Goal: Check status: Check status

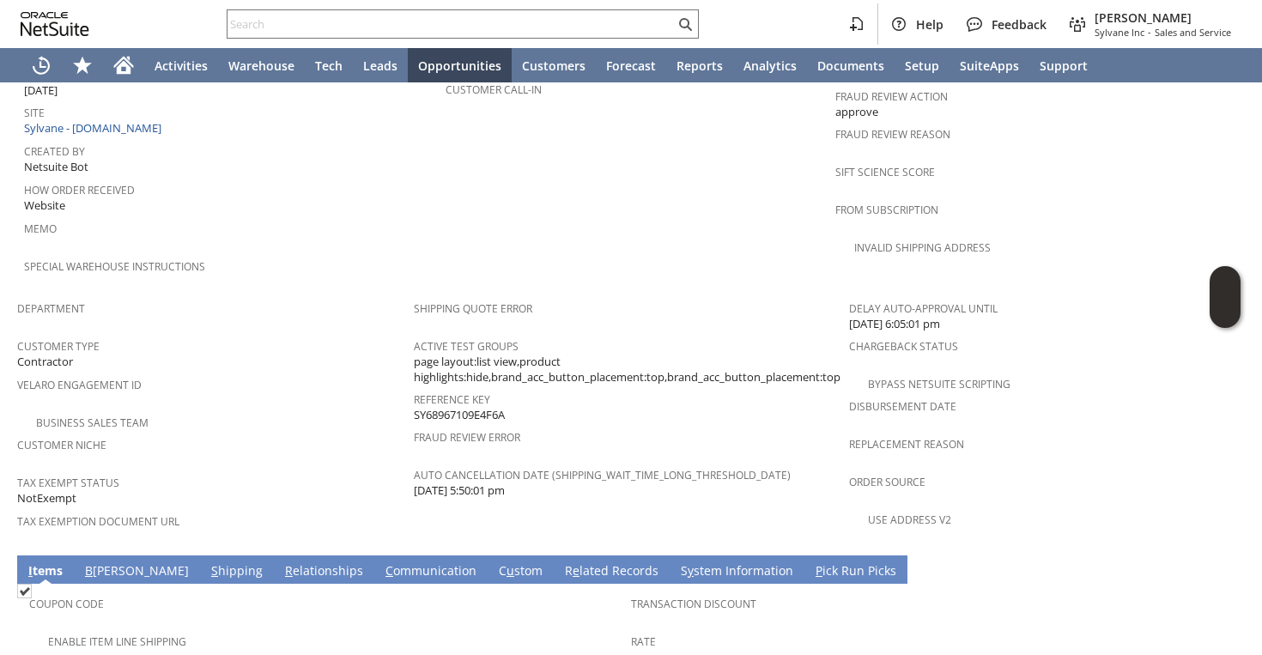
scroll to position [1177, 0]
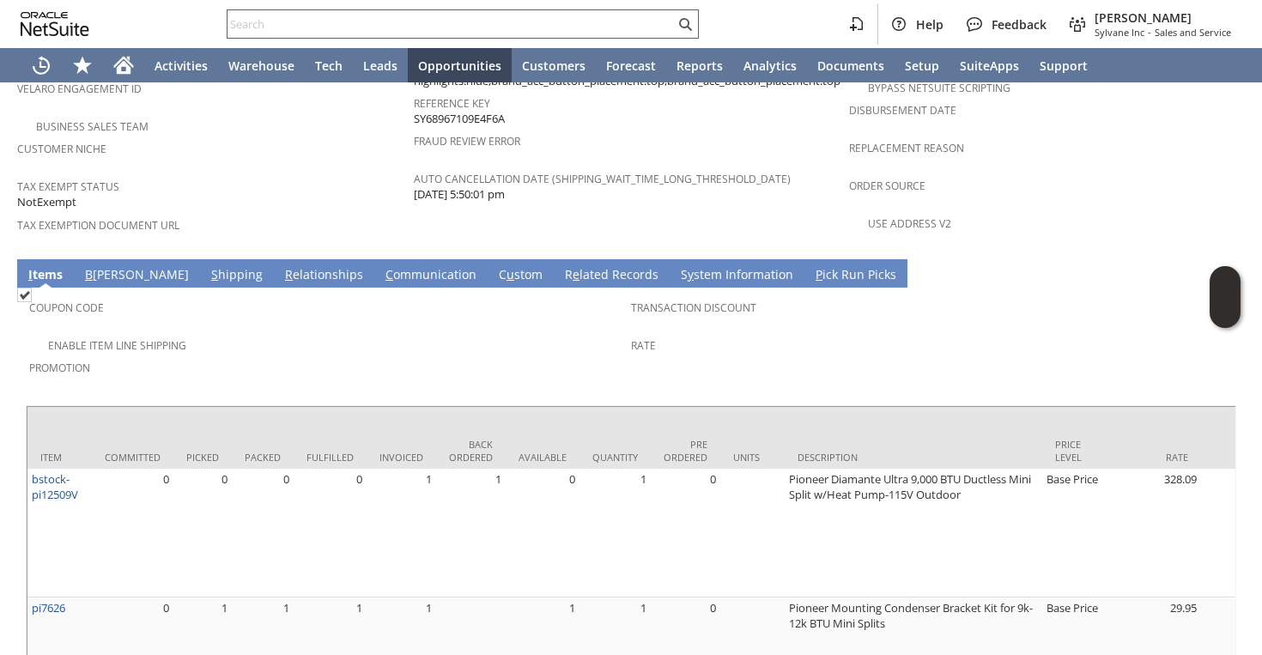
click at [349, 29] on input "text" at bounding box center [451, 24] width 447 height 21
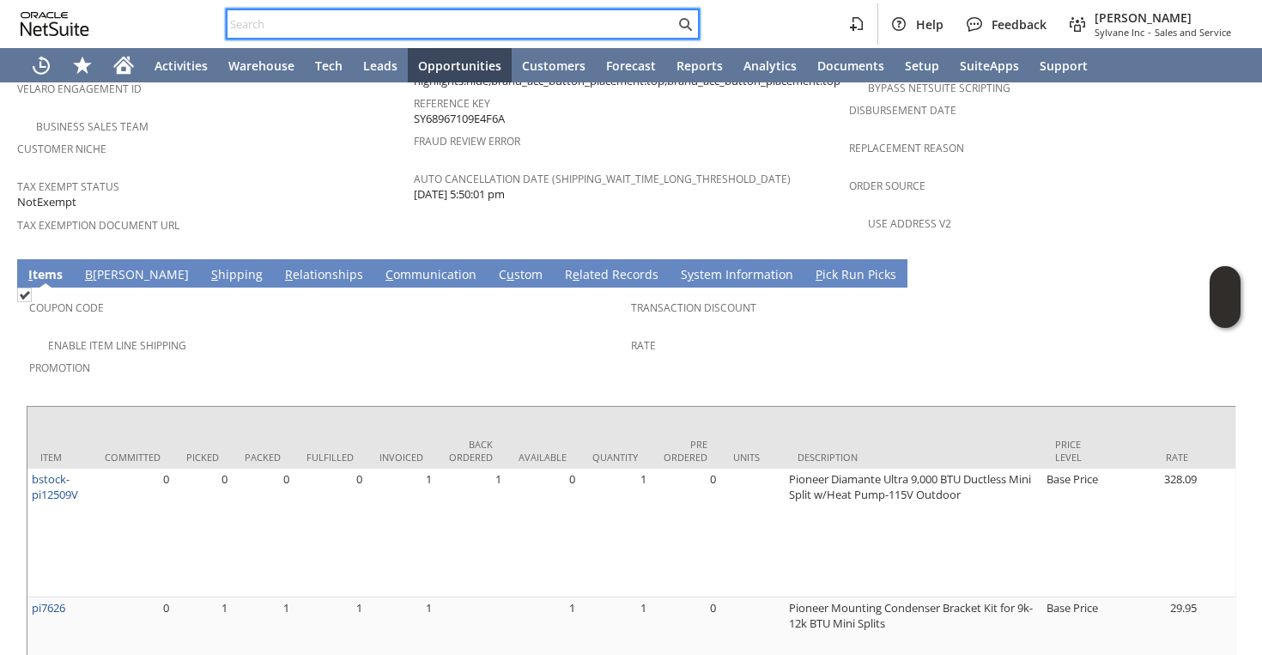
paste input "RA88891"
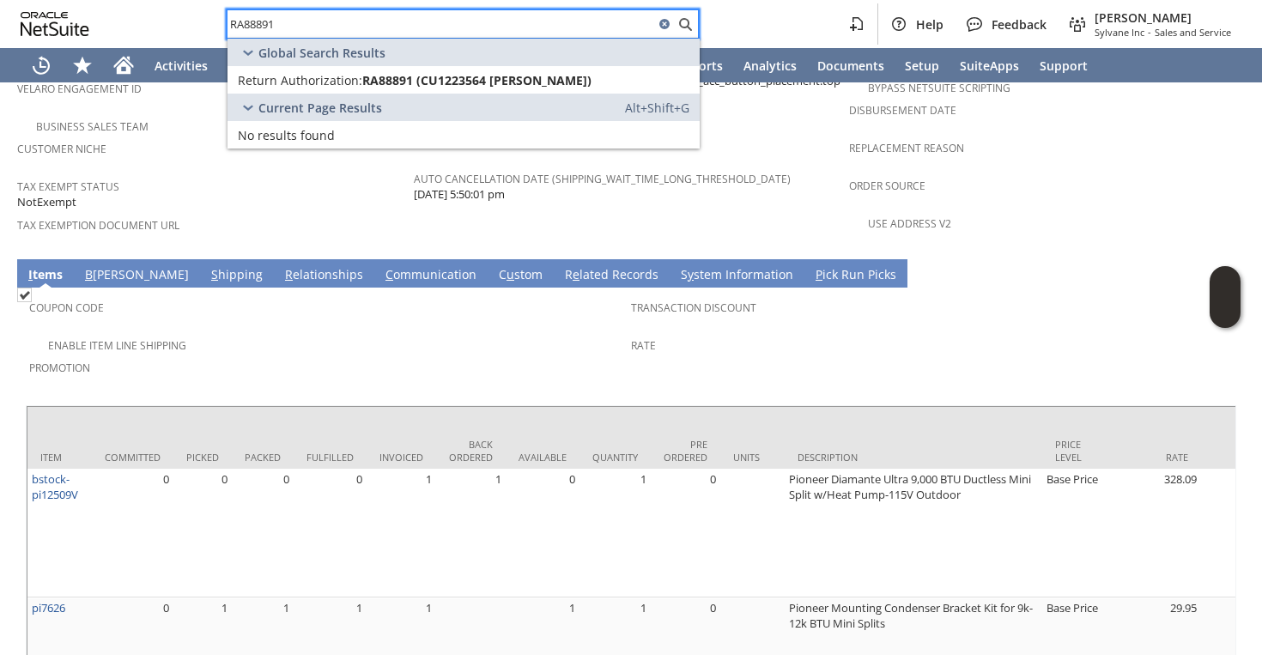
type input "RA88891"
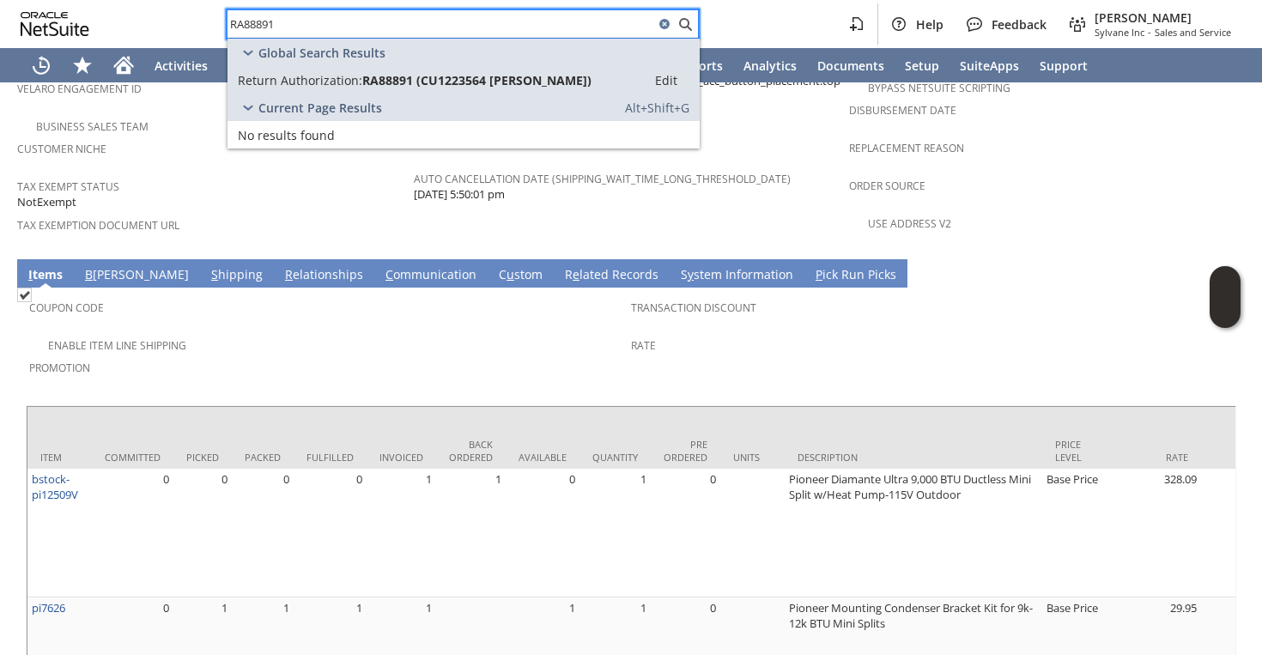
click at [356, 82] on span "Return Authorization:" at bounding box center [300, 80] width 125 height 16
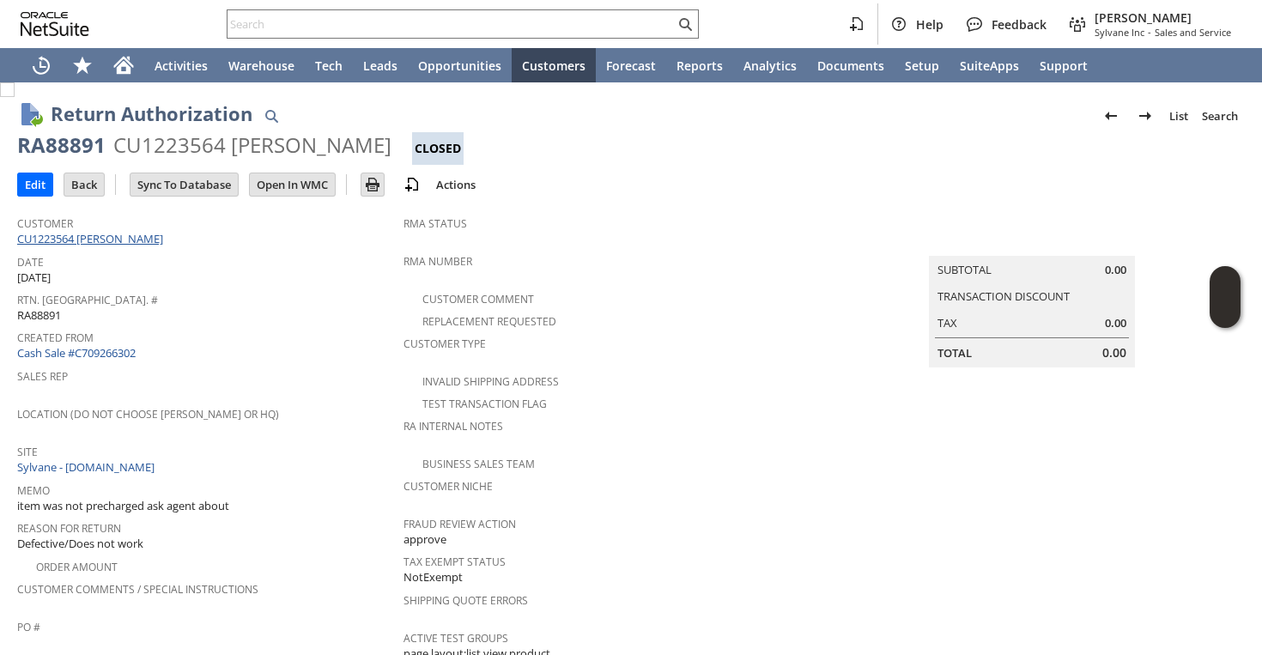
click at [126, 239] on link "CU1223564 Joseph Schmelzer" at bounding box center [92, 238] width 150 height 15
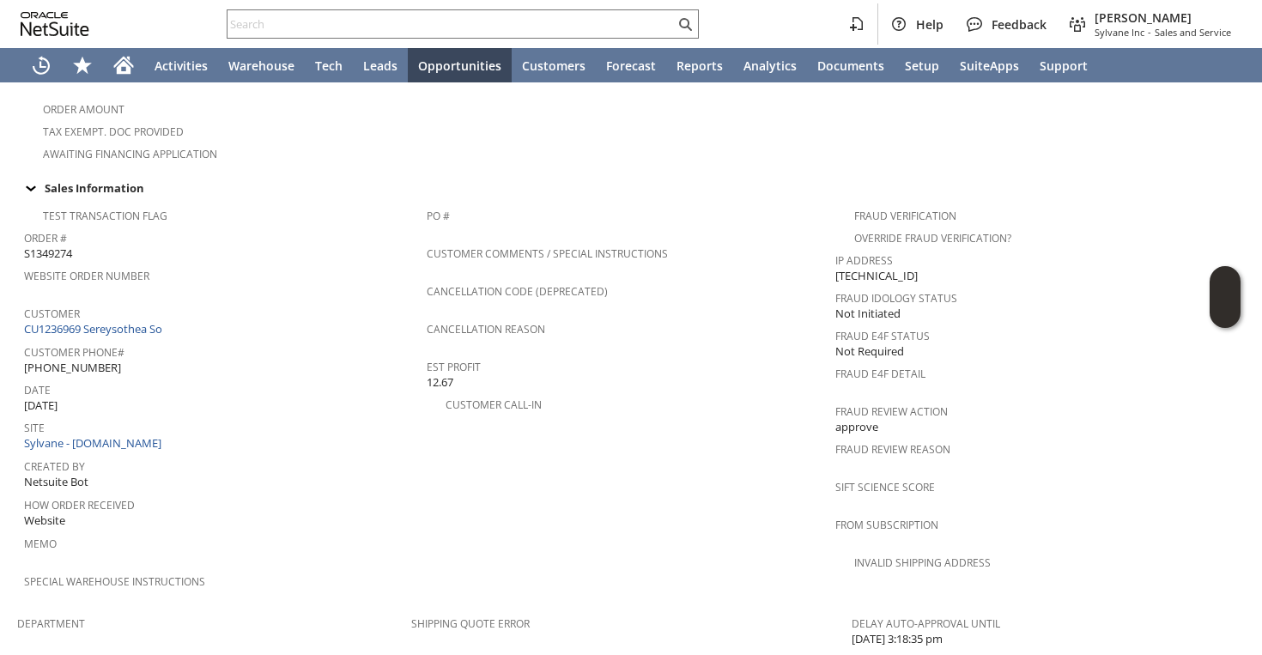
scroll to position [302, 0]
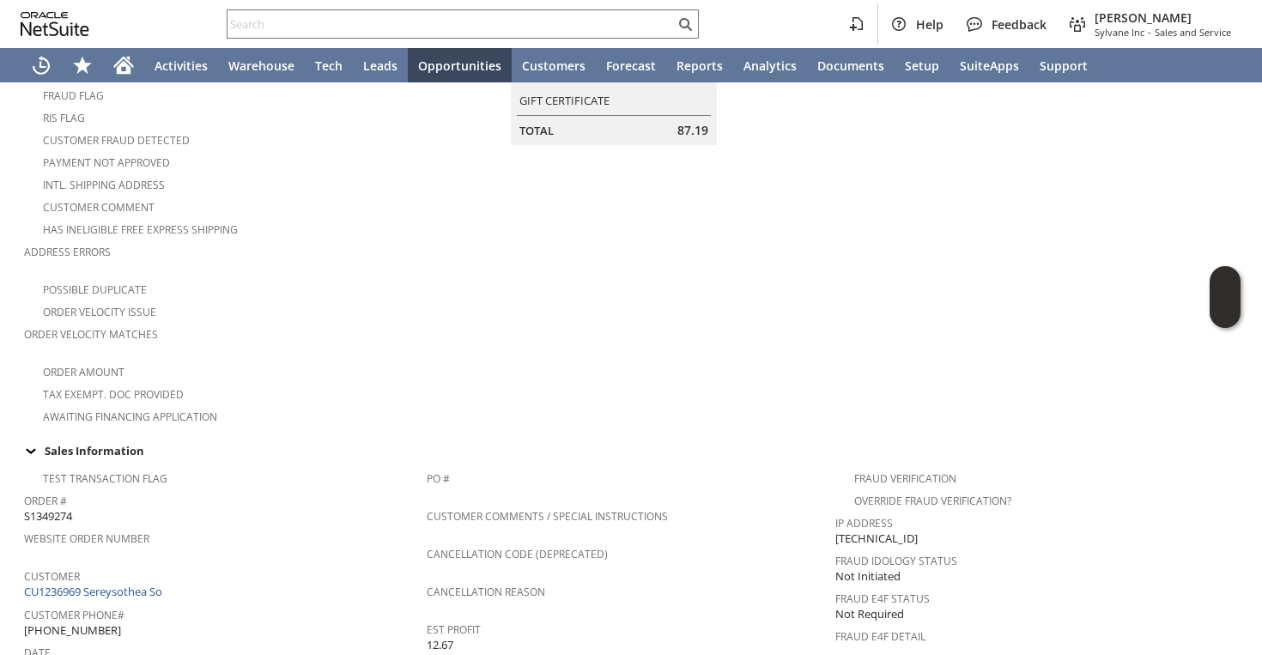
click at [386, 4] on div "Help Feedback Faye Neri Sylvane Inc - Sales and Service" at bounding box center [631, 24] width 1262 height 48
click at [386, 19] on input "text" at bounding box center [451, 24] width 447 height 21
paste input "S1345267"
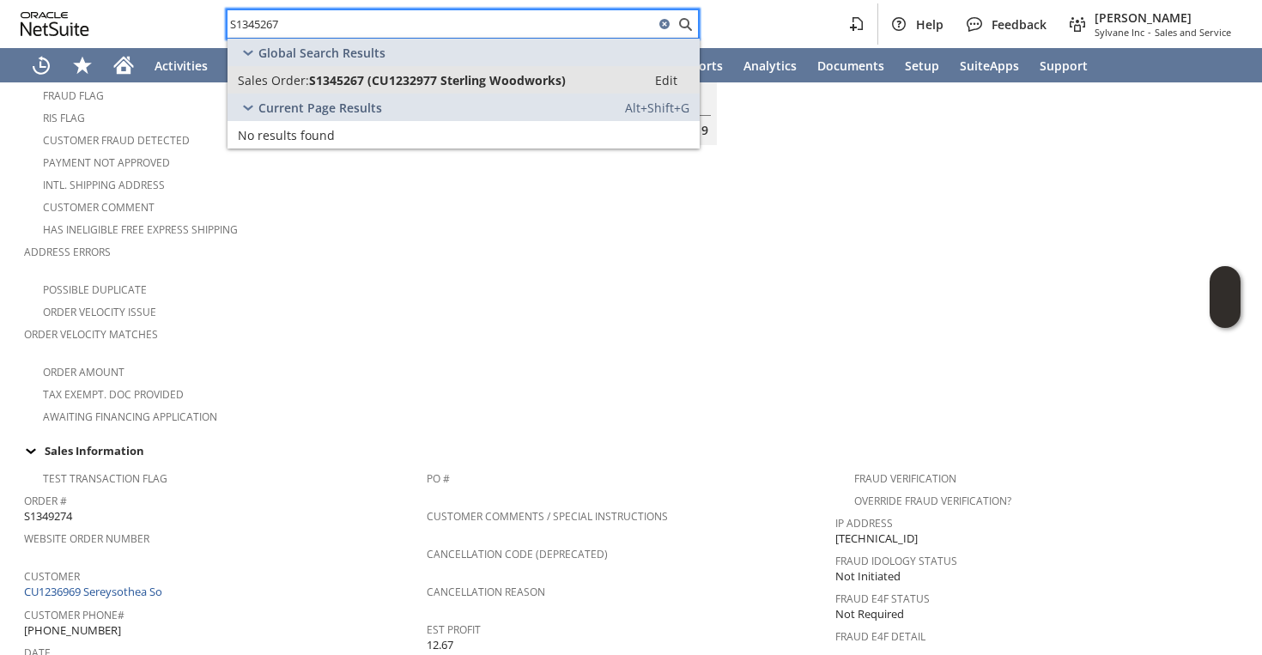
type input "S1345267"
click at [362, 79] on span "S1345267 (CU1232977 Sterling Woodworks)" at bounding box center [437, 80] width 257 height 16
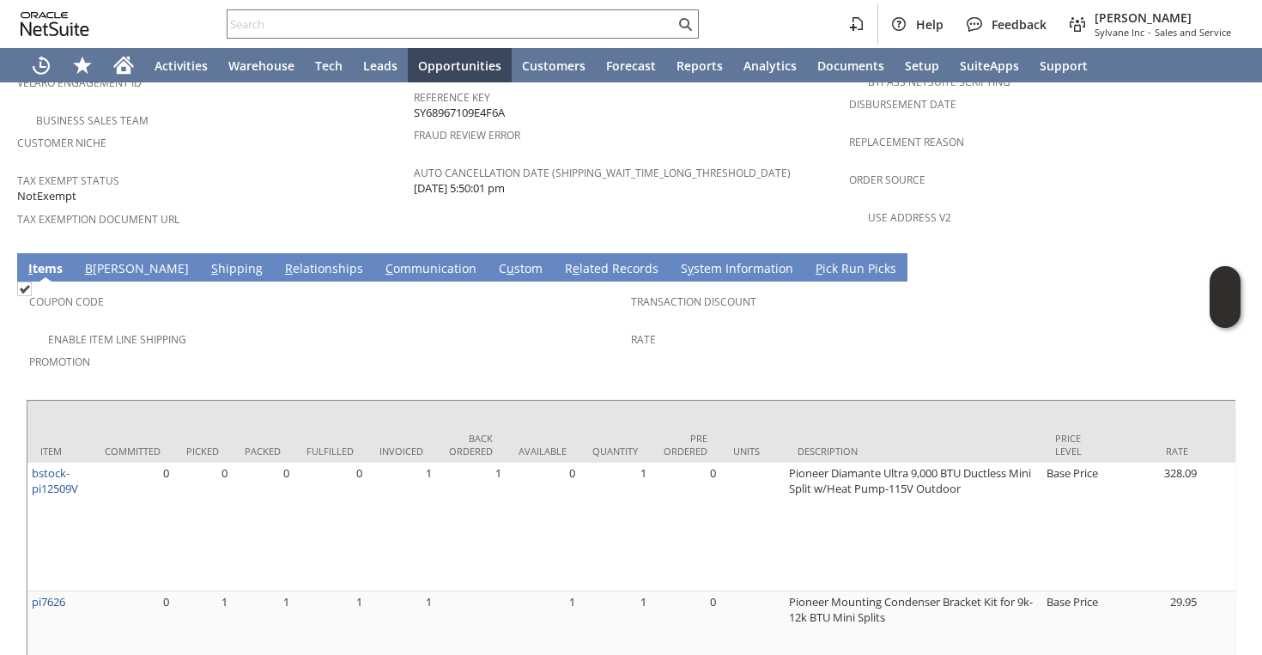
scroll to position [1218, 0]
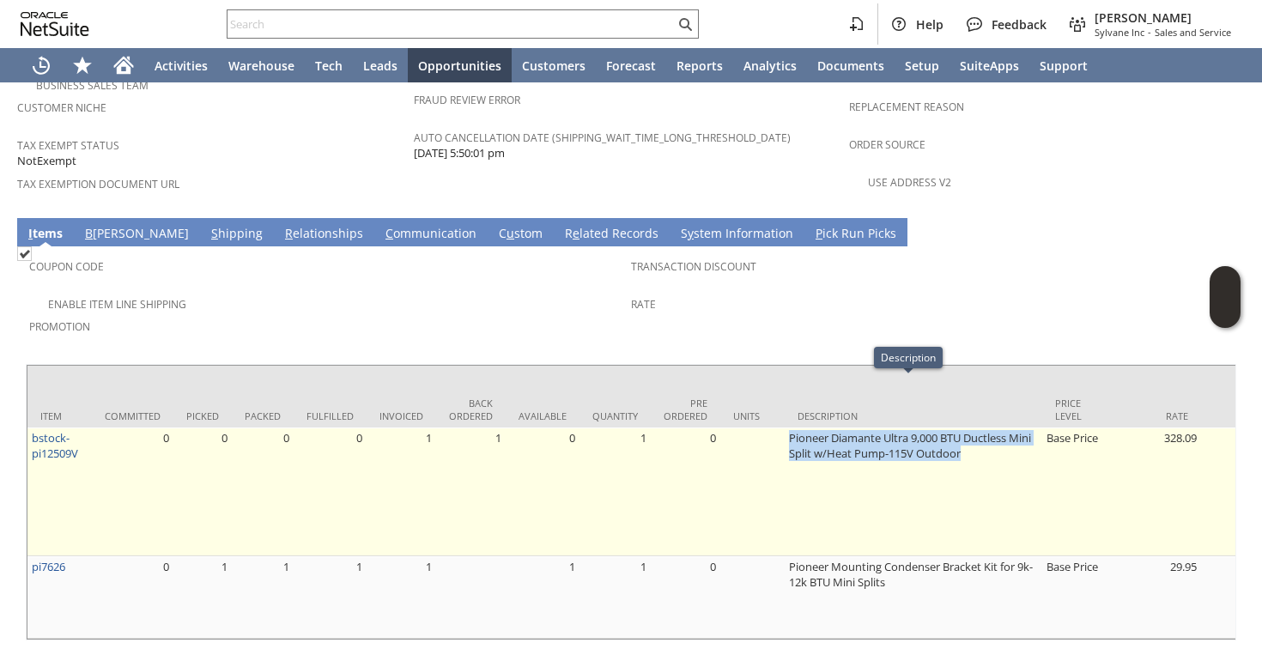
copy tr "Pioneer Diamante Ultra 9,000 BTU Ductless Mini Split w/Heat Pump-115V Outdoor"
drag, startPoint x: 773, startPoint y: 387, endPoint x: 976, endPoint y: 404, distance: 203.4
drag, startPoint x: 990, startPoint y: 408, endPoint x: 775, endPoint y: 384, distance: 216.0
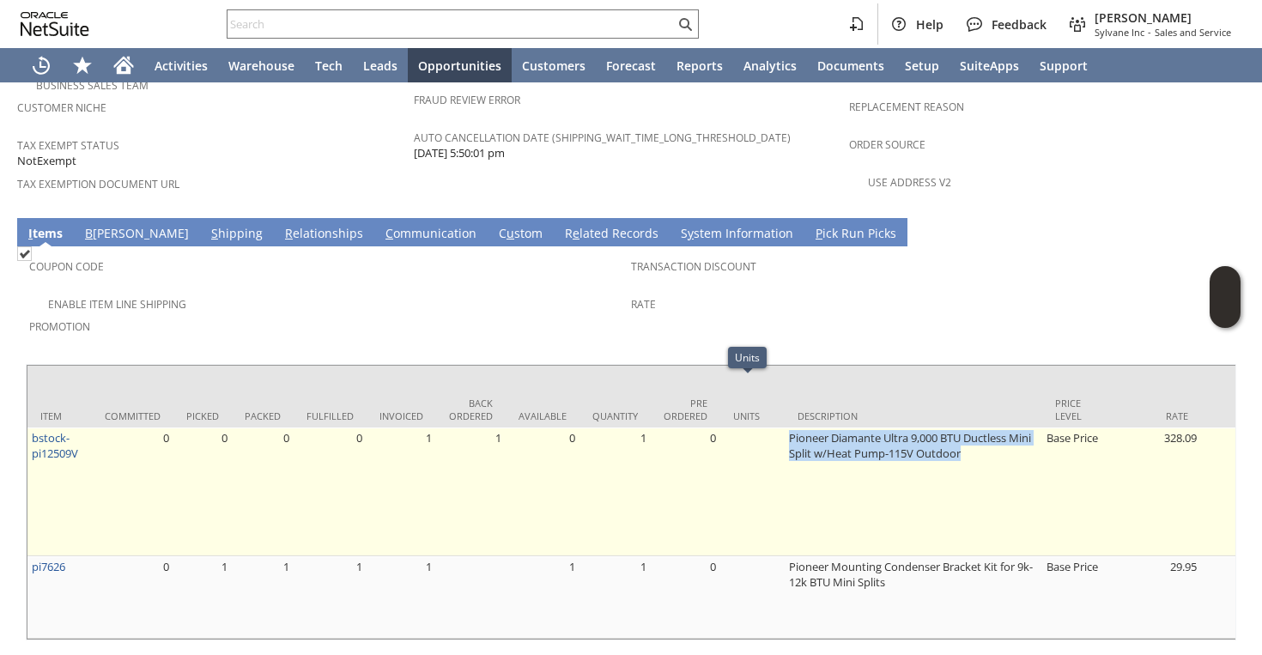
copy tr "Pioneer Diamante Ultra 9,000 BTU Ductless Mini Split w/Heat Pump-115V Outdoor"
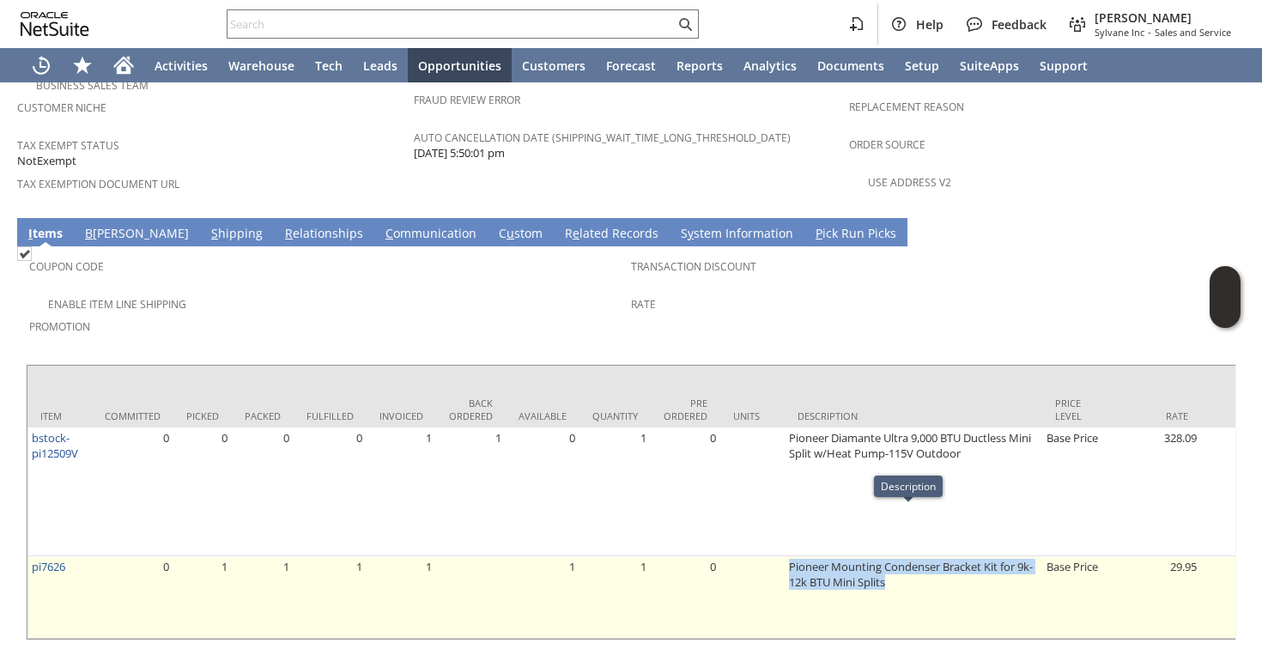
drag, startPoint x: 783, startPoint y: 517, endPoint x: 897, endPoint y: 538, distance: 115.4
click at [897, 556] on td "Pioneer Mounting Condenser Bracket Kit for 9k-12k BTU Mini Splits" at bounding box center [914, 597] width 258 height 82
copy td "Pioneer Mounting Condenser Bracket Kit for 9k-12k BTU Mini Splits"
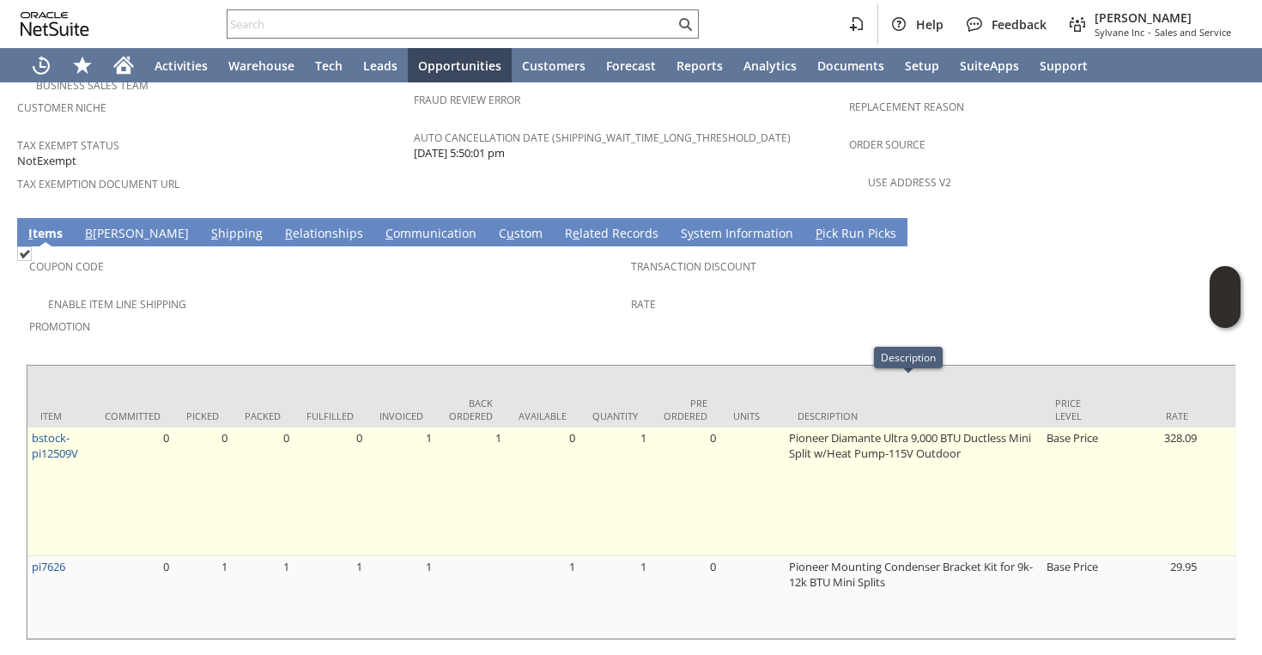
drag, startPoint x: 780, startPoint y: 380, endPoint x: 994, endPoint y: 407, distance: 215.5
click at [996, 428] on td "Pioneer Diamante Ultra 9,000 BTU Ductless Mini Split w/Heat Pump-115V Outdoor" at bounding box center [914, 492] width 258 height 129
drag, startPoint x: 994, startPoint y: 407, endPoint x: 782, endPoint y: 390, distance: 212.0
click at [785, 428] on td "Pioneer Diamante Ultra 9,000 BTU Ductless Mini Split w/Heat Pump-115V Outdoor" at bounding box center [914, 492] width 258 height 129
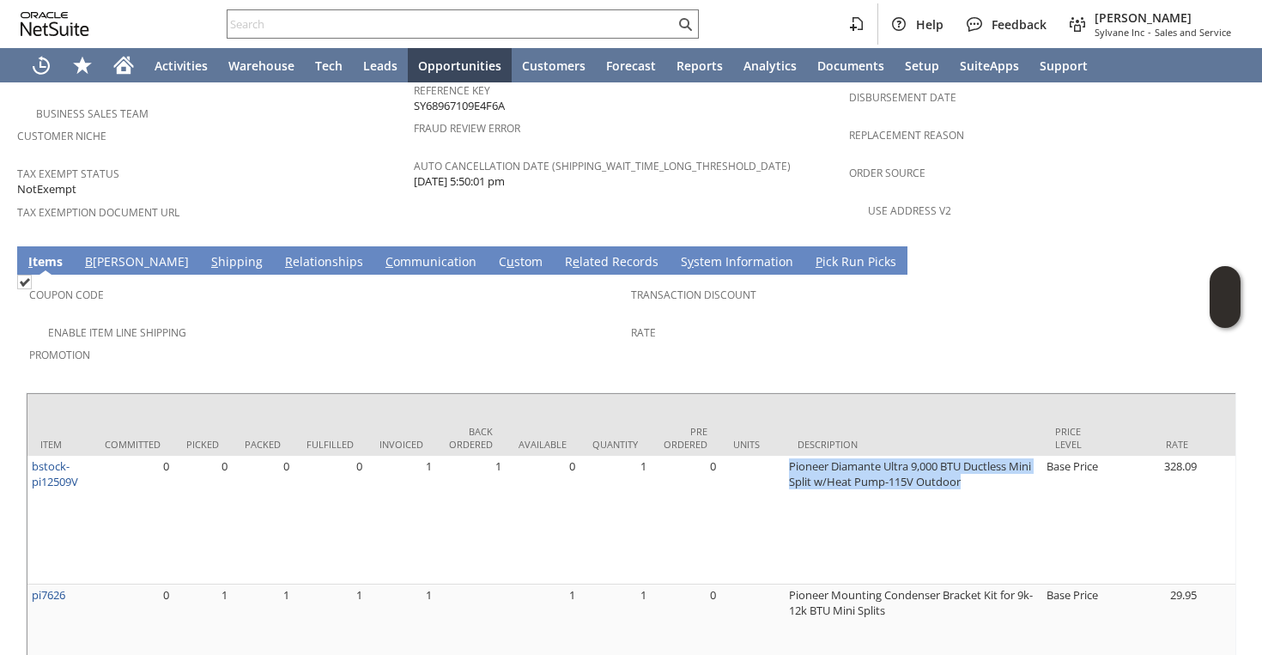
scroll to position [1231, 0]
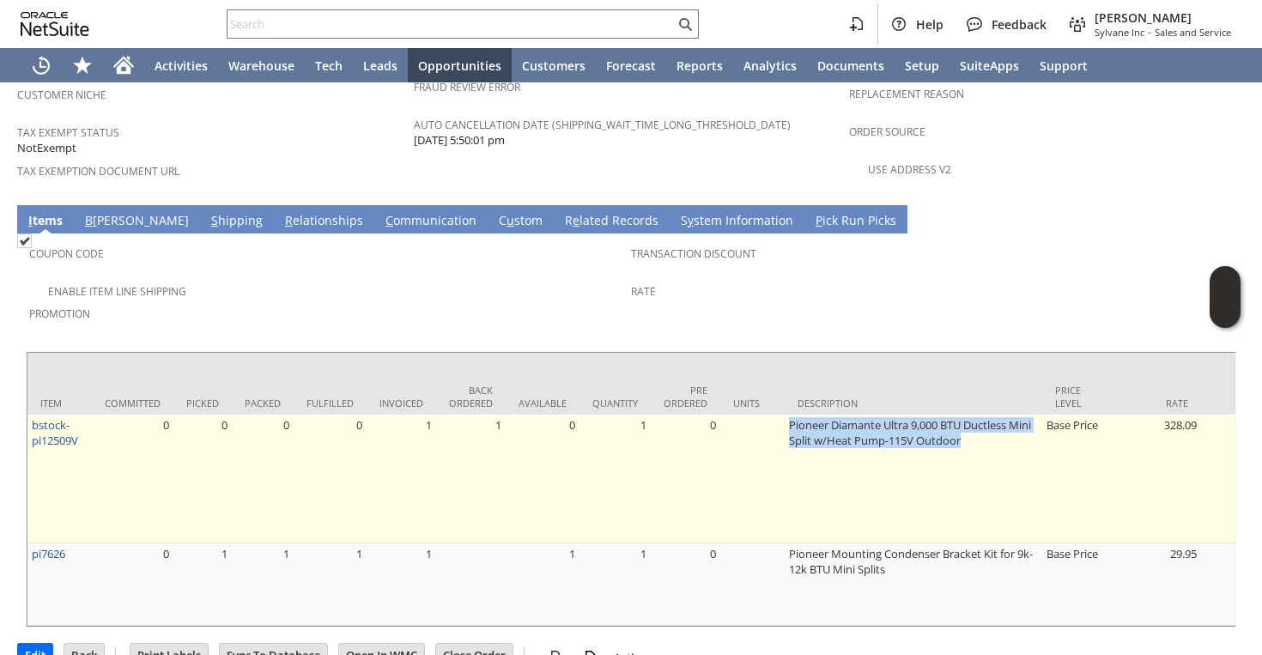
copy td "Pioneer Diamante Ultra 9,000 BTU Ductless Mini Split w/Heat Pump-115V Outdoor"
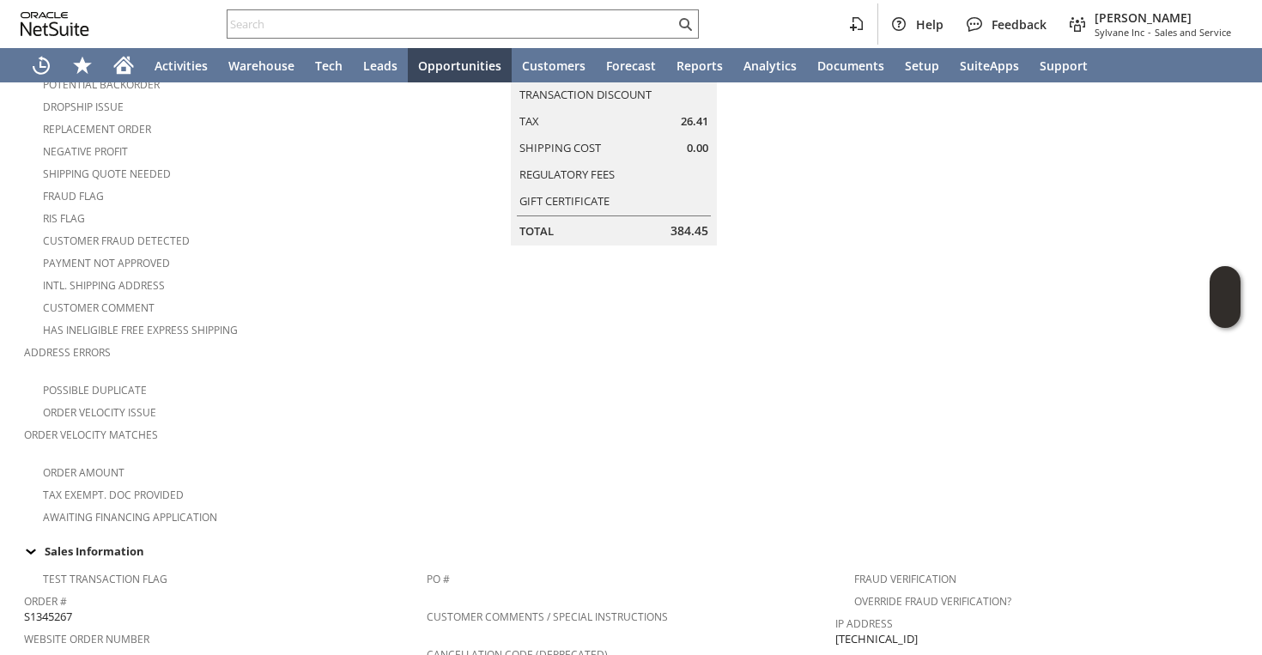
scroll to position [408, 0]
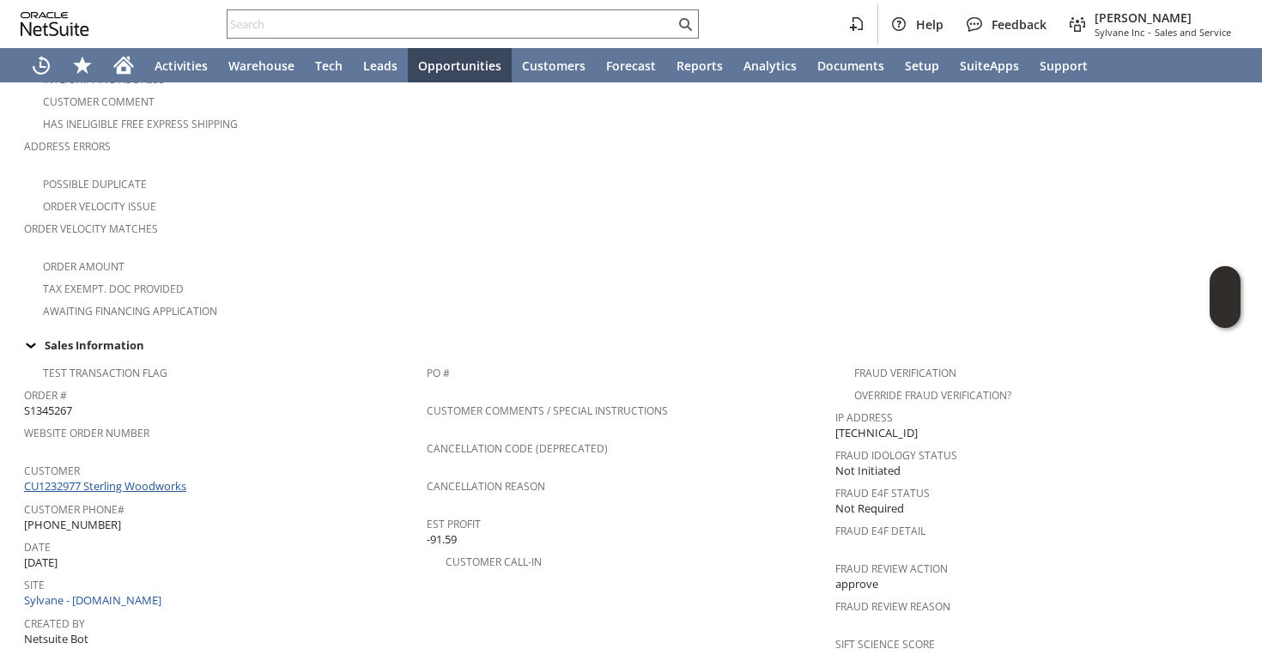
click at [95, 478] on link "CU1232977 Sterling Woodworks" at bounding box center [107, 485] width 167 height 15
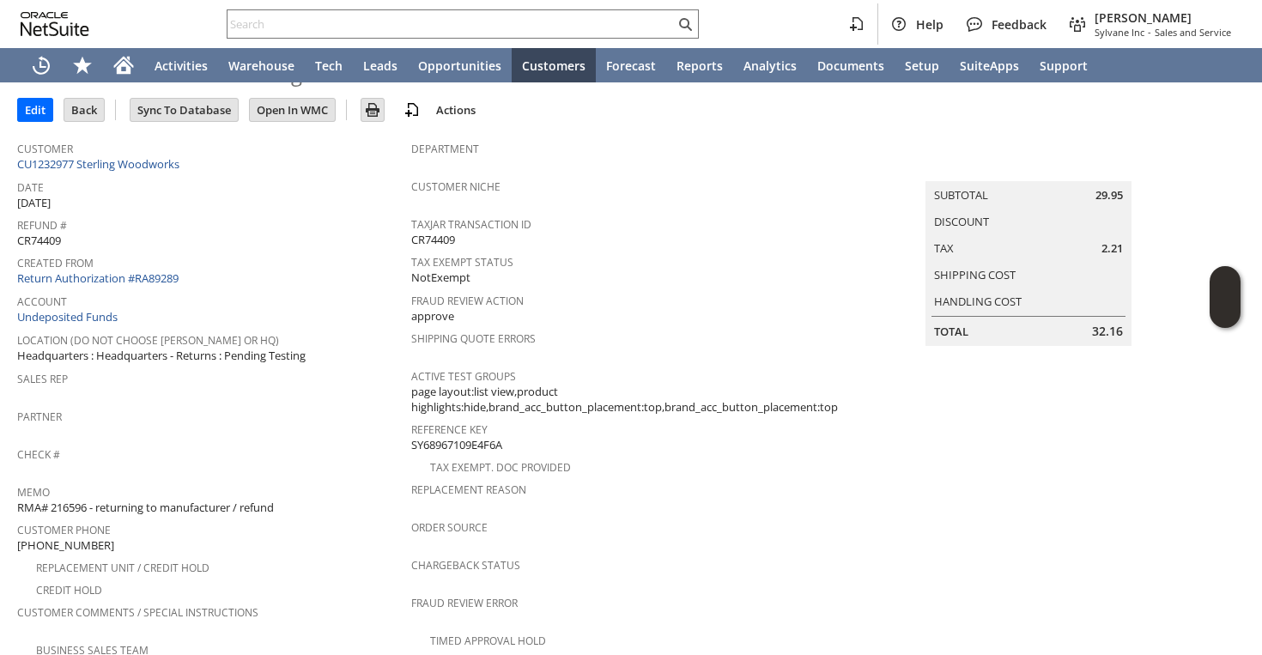
scroll to position [67, 0]
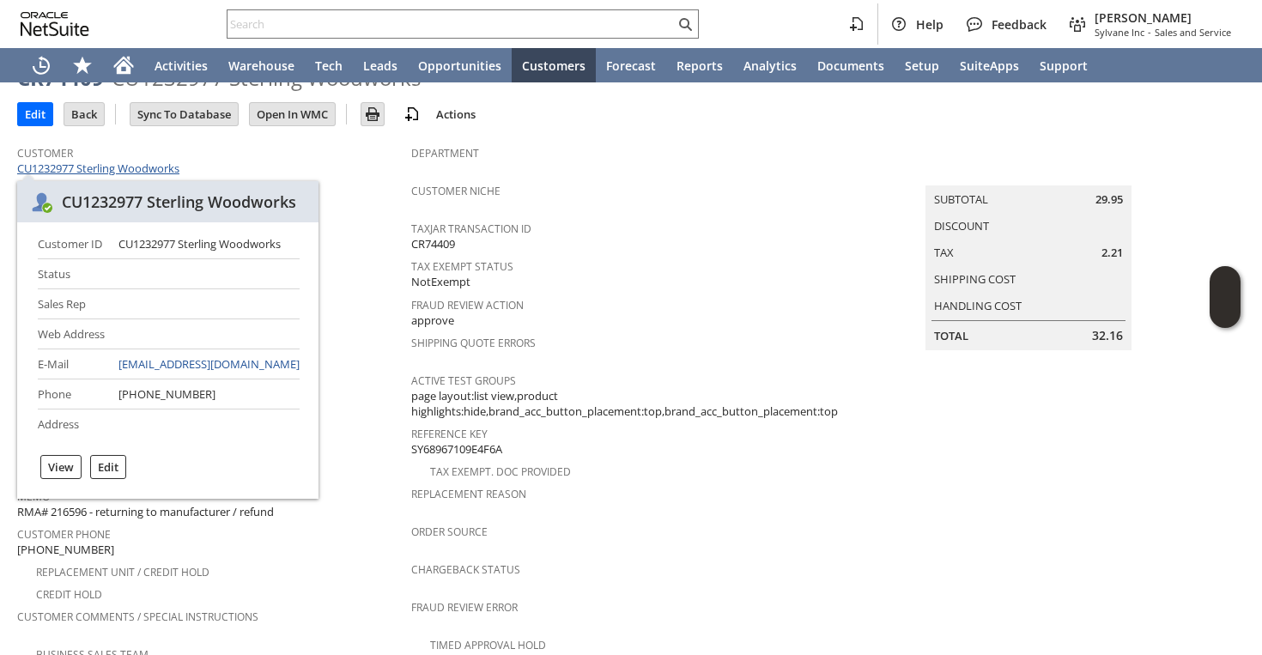
click at [164, 164] on link "CU1232977 Sterling Woodworks" at bounding box center [100, 168] width 167 height 15
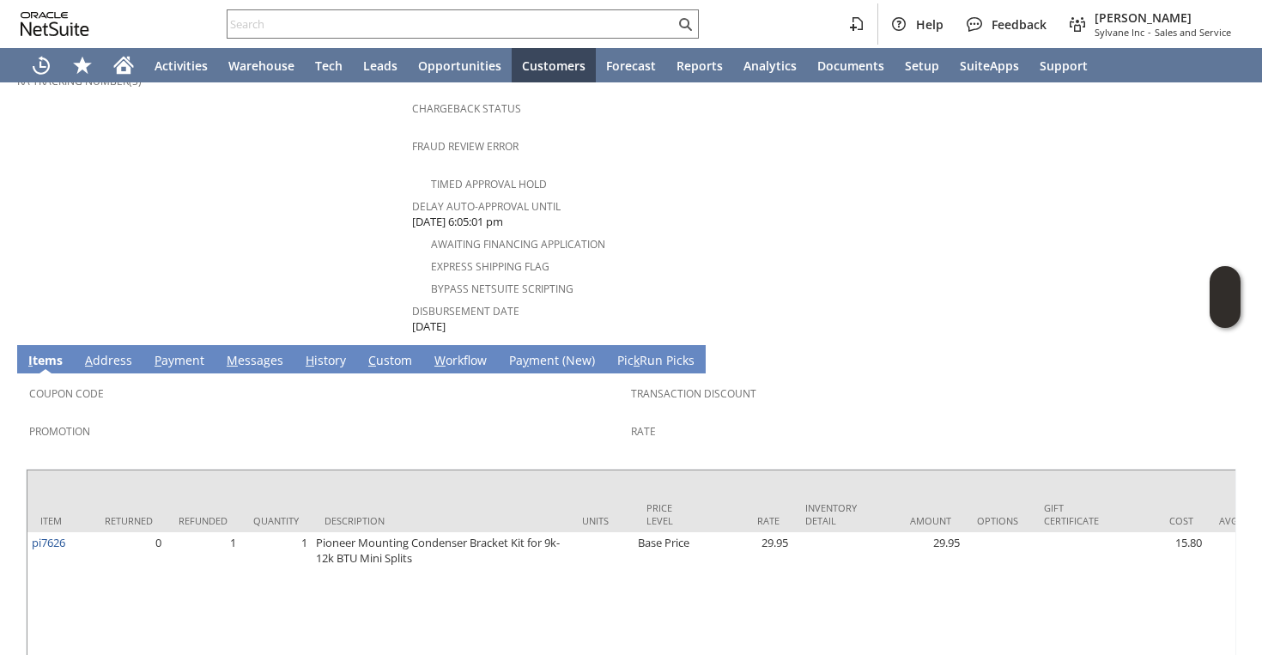
scroll to position [646, 0]
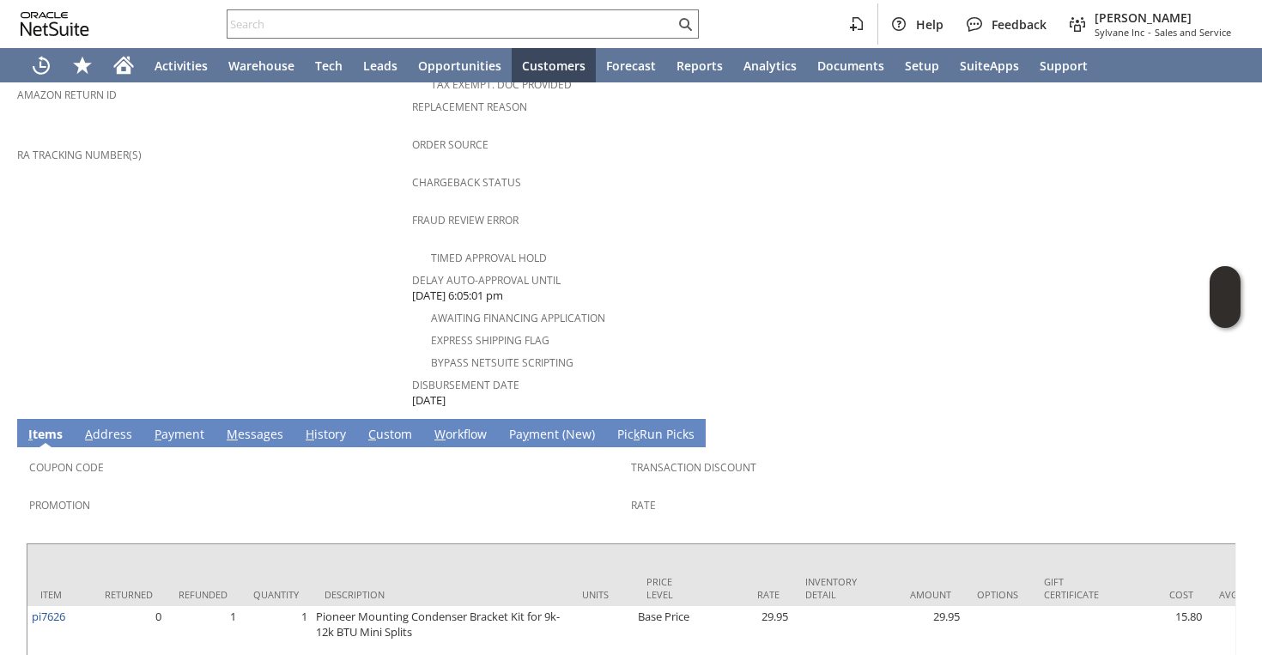
click at [255, 426] on link "M essages" at bounding box center [254, 435] width 65 height 19
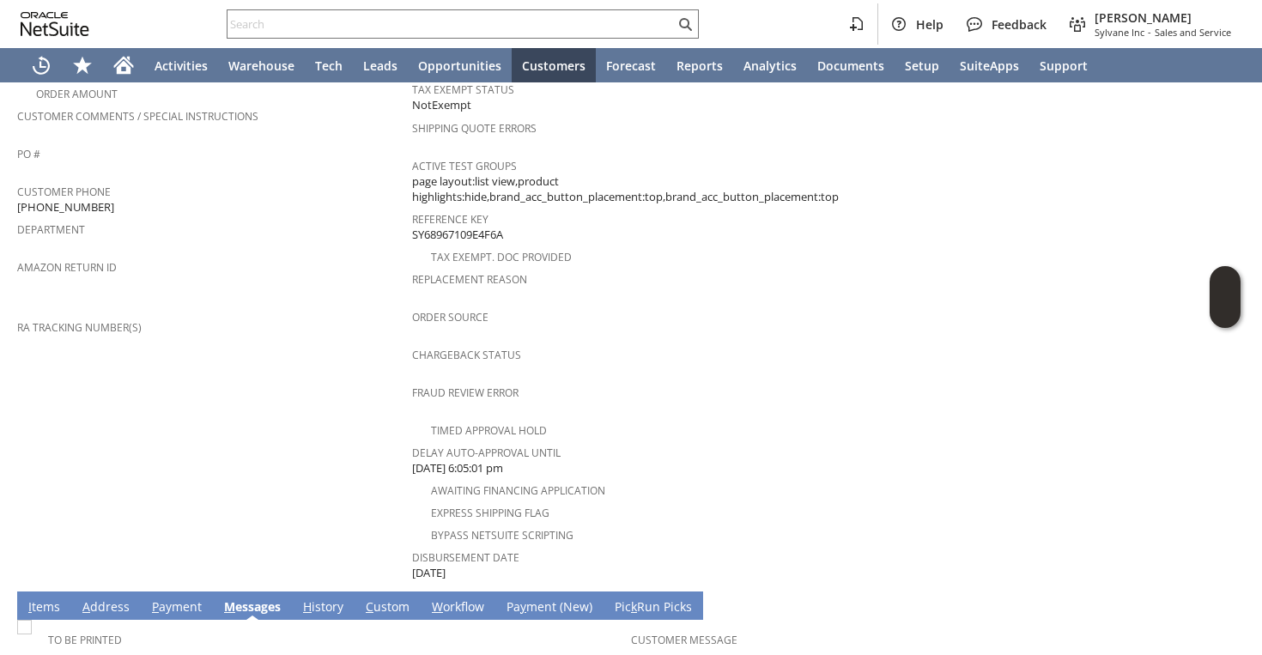
scroll to position [514, 0]
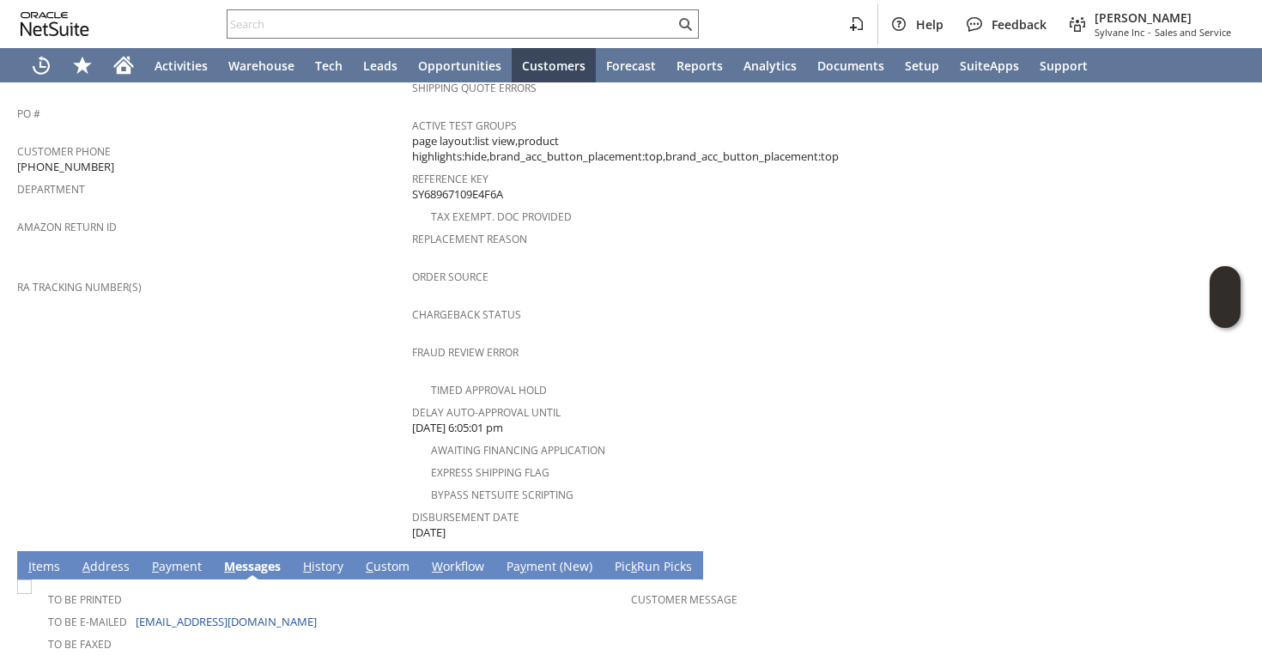
click at [304, 558] on span "H" at bounding box center [307, 566] width 9 height 16
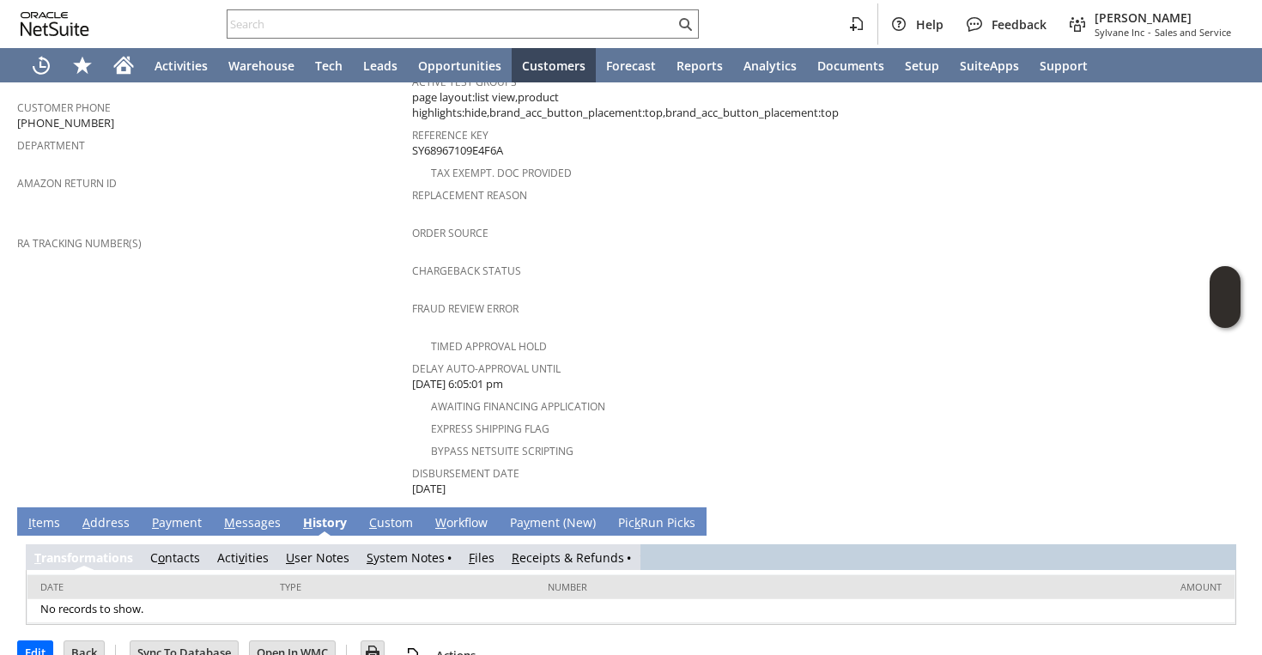
scroll to position [0, 0]
click at [407, 544] on td "S ystem Notes" at bounding box center [409, 557] width 102 height 26
click at [409, 550] on link "S ystem Notes" at bounding box center [406, 558] width 78 height 16
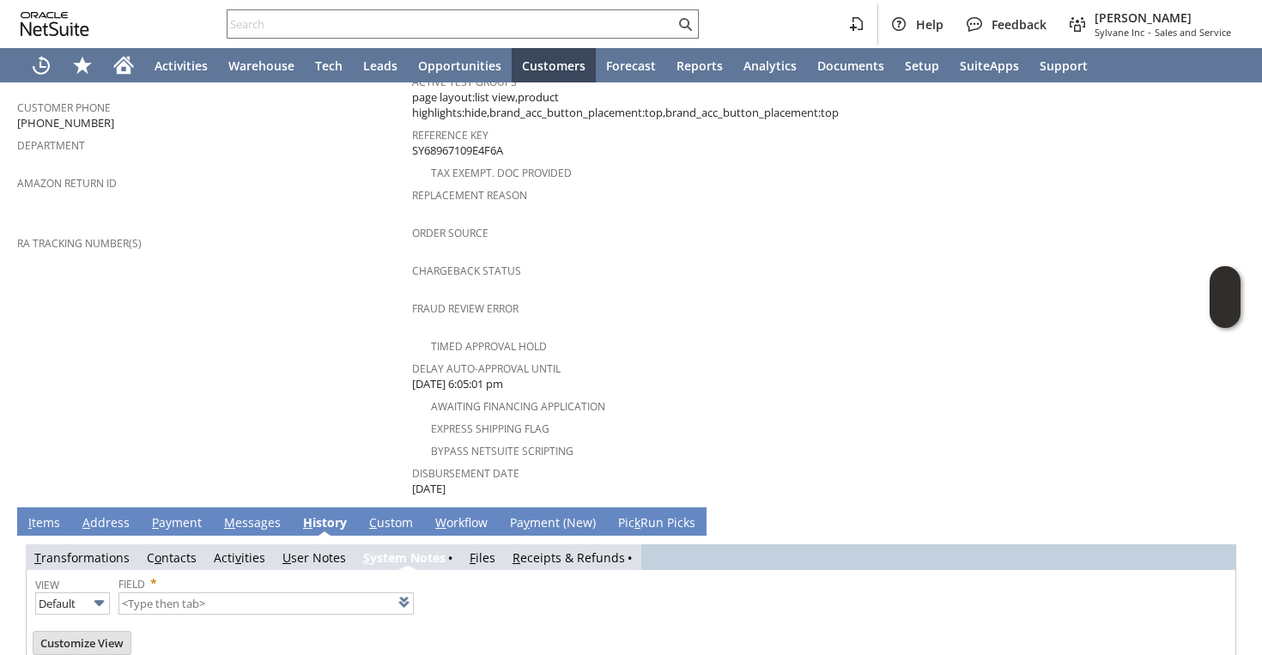
type input "1 to 25 of 83"
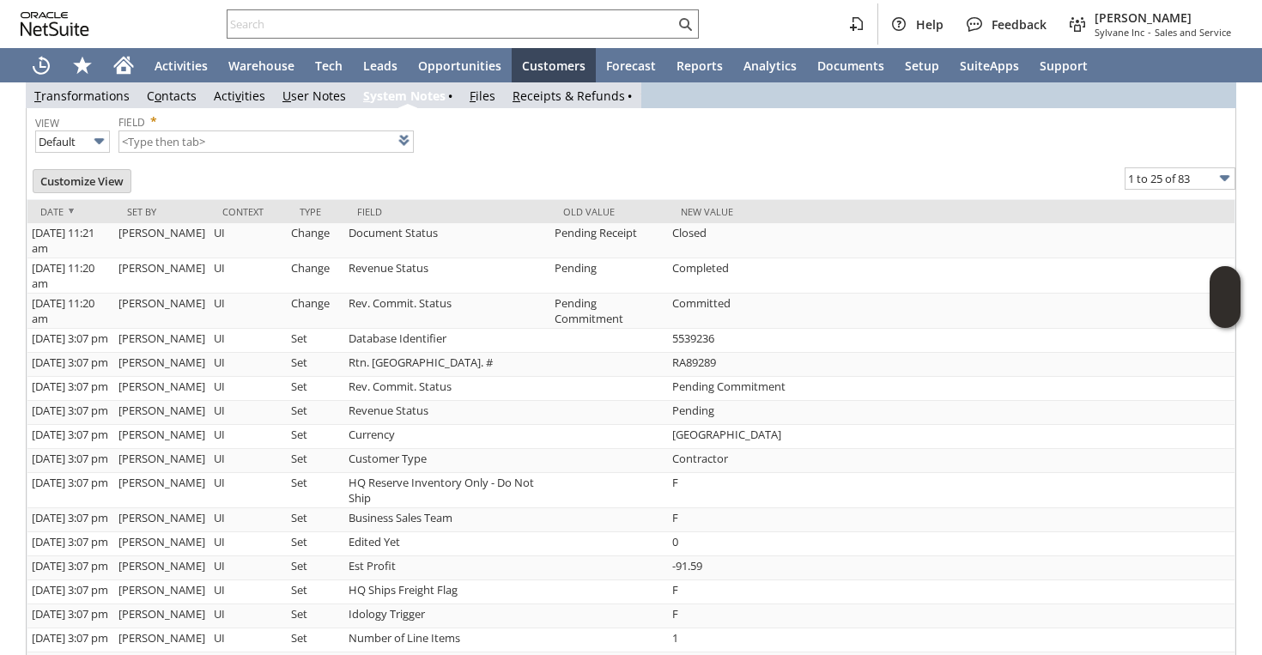
scroll to position [916, 0]
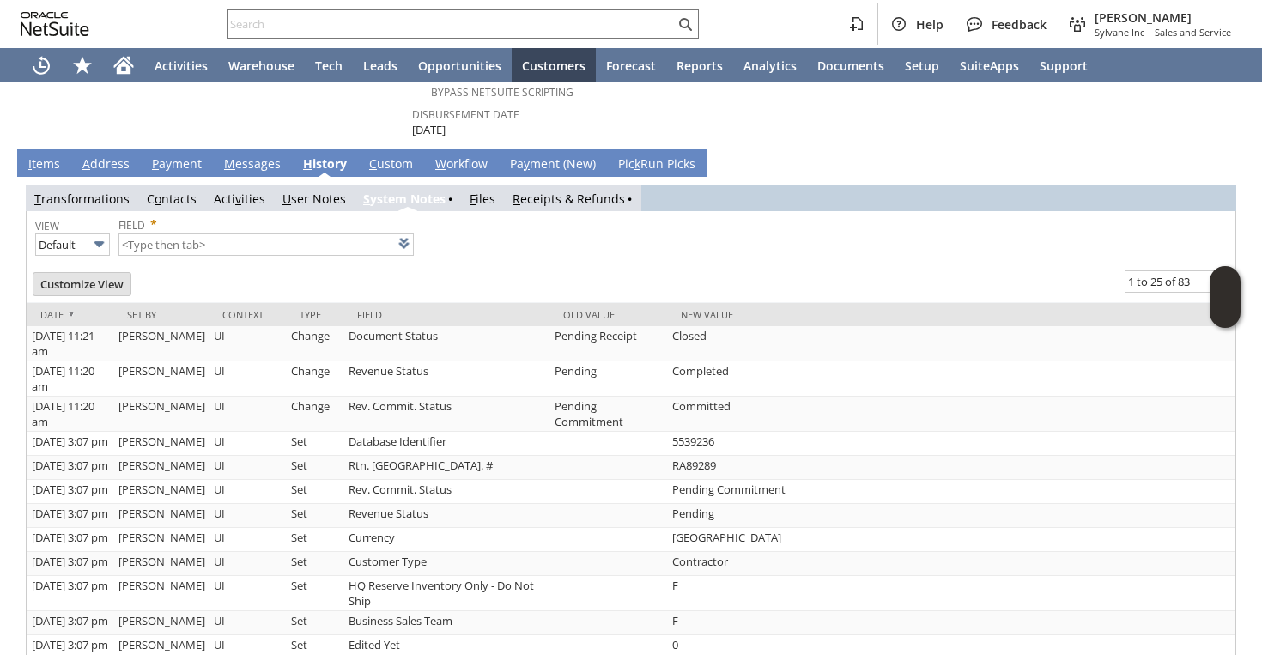
click at [444, 211] on div "View Default Field * List" at bounding box center [631, 234] width 1192 height 46
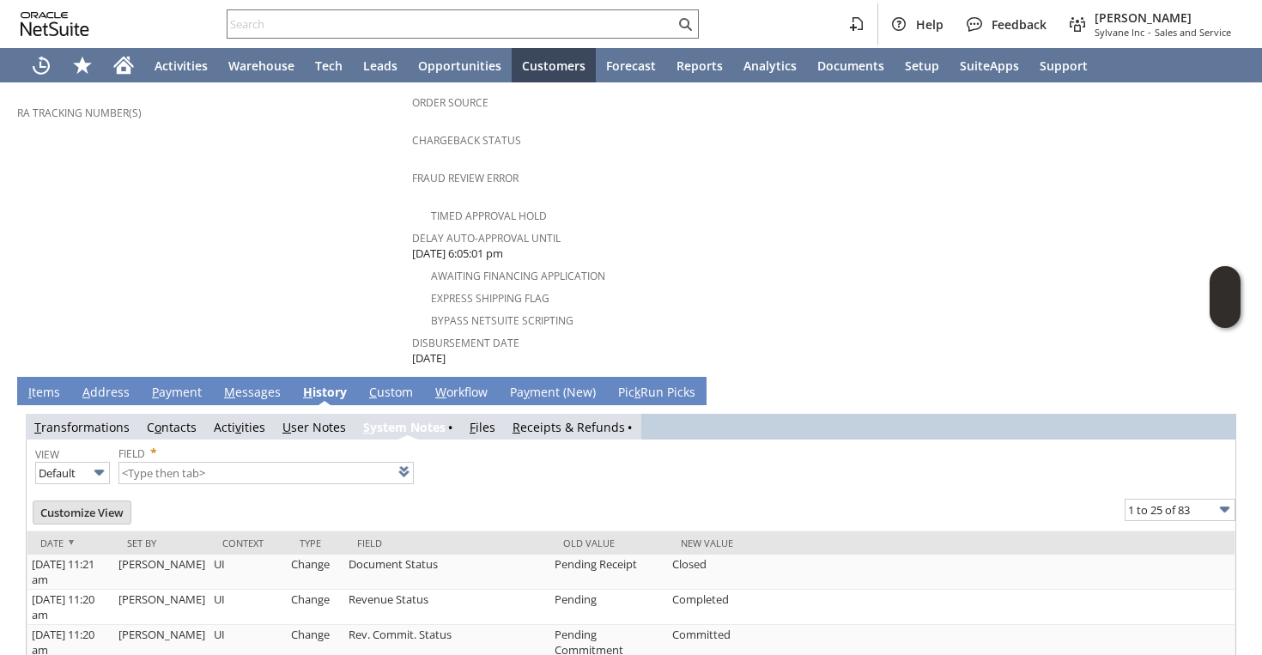
scroll to position [0, 0]
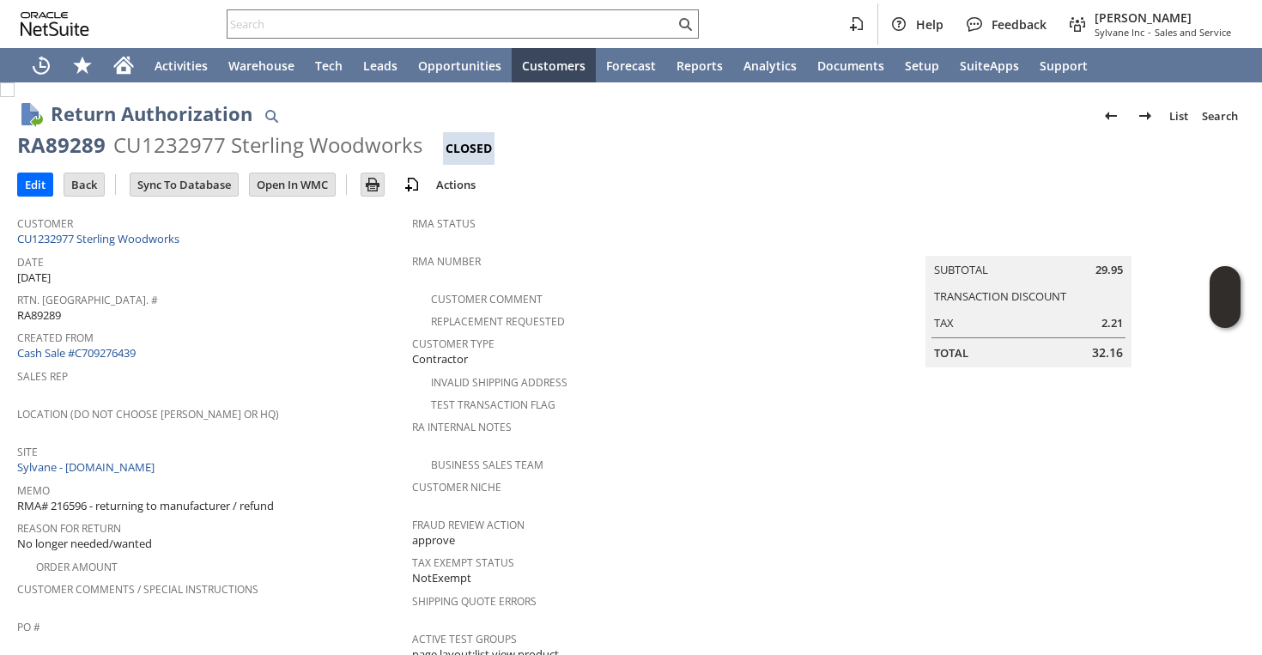
click at [96, 155] on div "RA89289" at bounding box center [61, 144] width 88 height 27
copy div "RA89289"
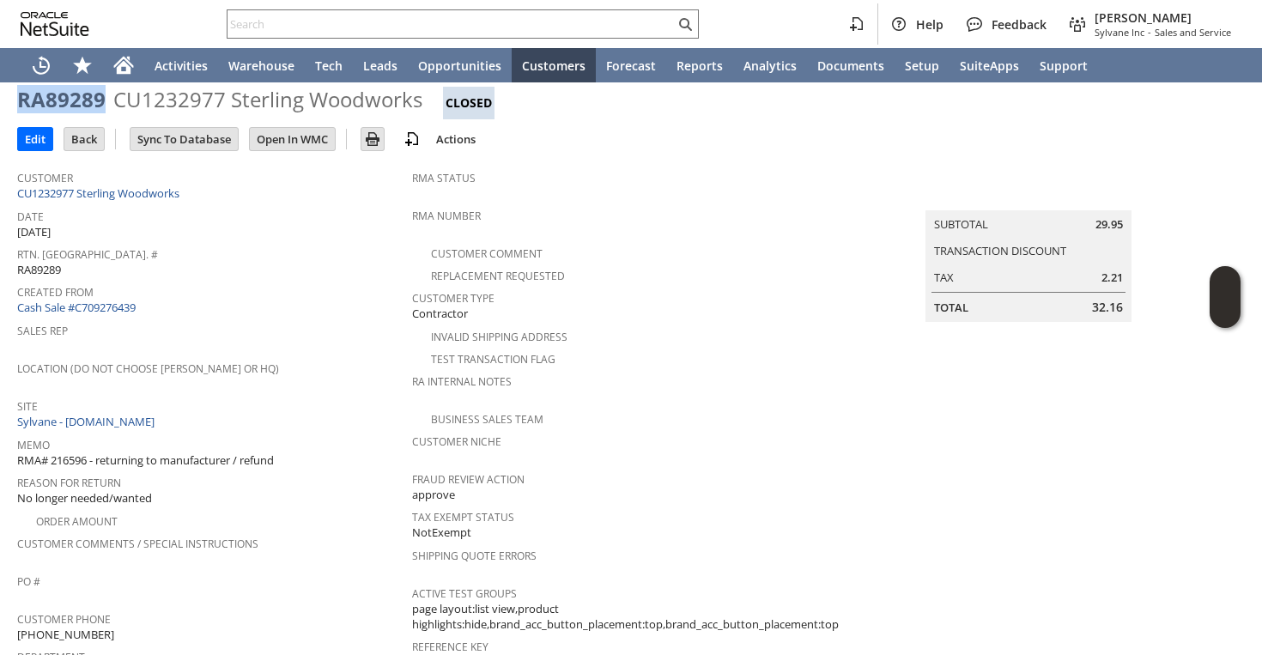
scroll to position [52, 0]
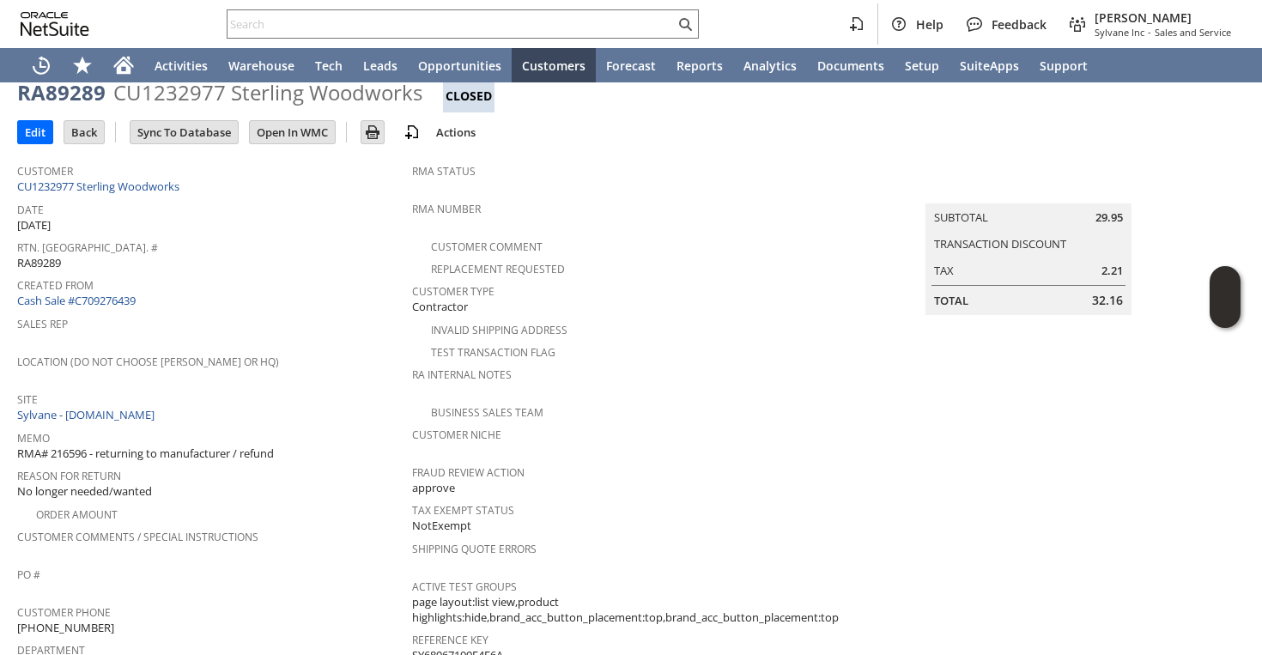
drag, startPoint x: 294, startPoint y: 443, endPoint x: 19, endPoint y: 431, distance: 275.1
click at [19, 431] on div "Memo RMA# 216596 - returning to manufacturer / refund" at bounding box center [210, 444] width 386 height 36
copy div "Memo RMA# 216596 - returning to manufacturer / refund"
